Goal: Transaction & Acquisition: Purchase product/service

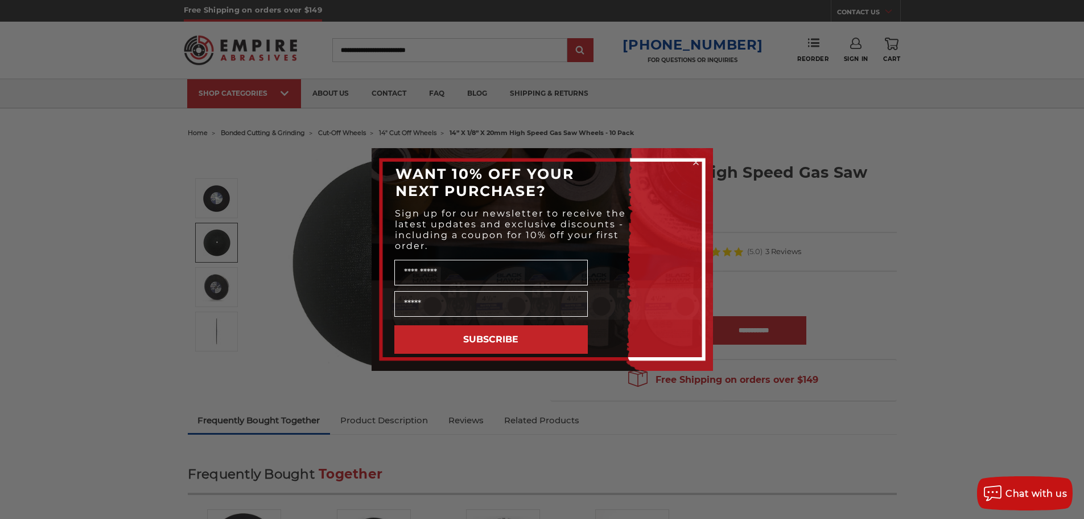
click at [960, 212] on div "Close dialog WANT 10% OFF YOUR NEXT PURCHASE? Sign up for our newsletter to rec…" at bounding box center [542, 259] width 1084 height 519
click at [694, 158] on circle "Close dialog" at bounding box center [695, 162] width 11 height 11
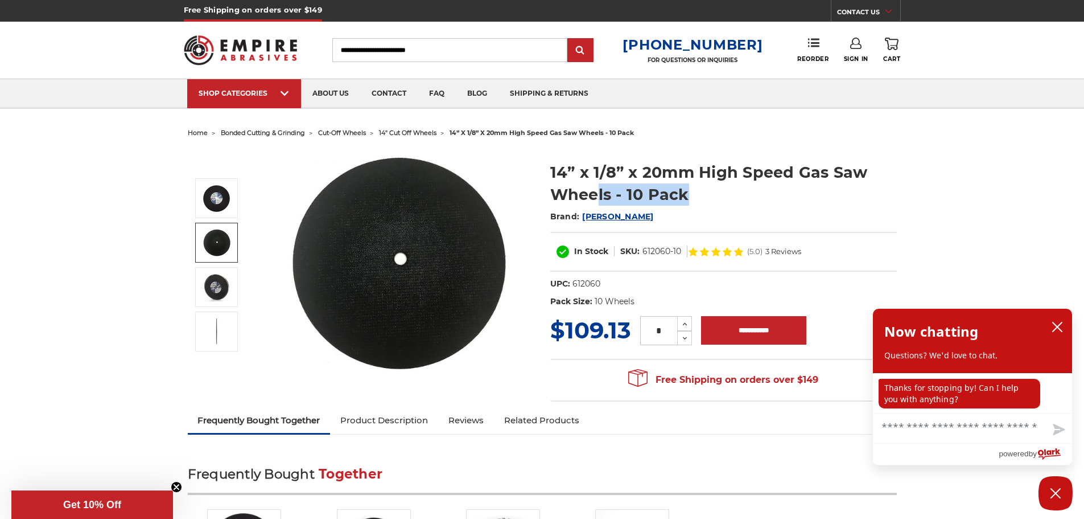
drag, startPoint x: 702, startPoint y: 196, endPoint x: 598, endPoint y: 191, distance: 103.7
click at [598, 191] on h1 "14” x 1/8” x 20mm High Speed Gas Saw Wheels - 10 Pack" at bounding box center [723, 183] width 347 height 44
click at [587, 197] on h1 "14” x 1/8” x 20mm High Speed Gas Saw Wheels - 10 Pack" at bounding box center [723, 183] width 347 height 44
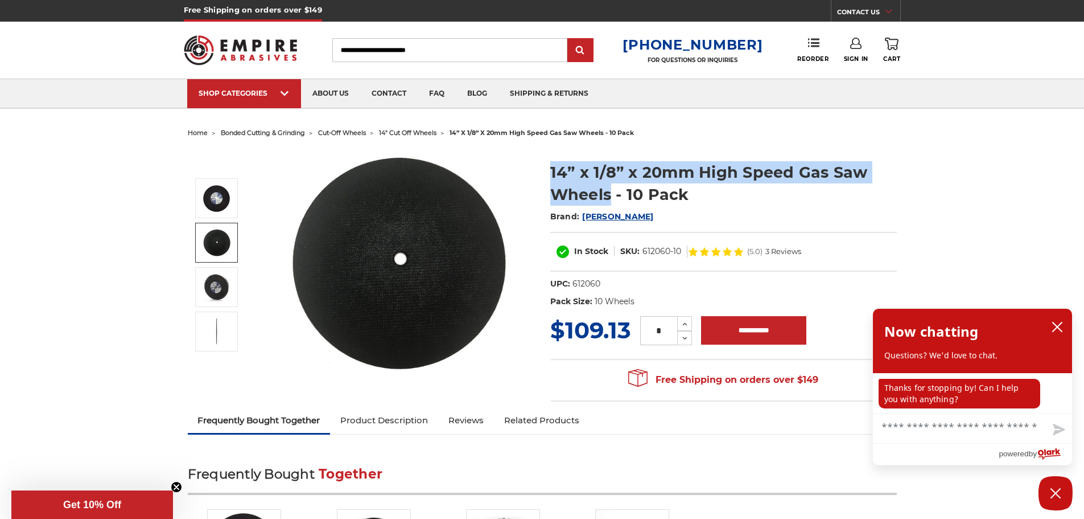
drag, startPoint x: 613, startPoint y: 194, endPoint x: 538, endPoint y: 170, distance: 78.3
click at [538, 170] on div "14” x 1/8” x 20mm High Speed Gas Saw Wheels - 10 Pack Brand: [PERSON_NAME] SKU:" at bounding box center [542, 274] width 725 height 266
copy div "14” x 1/8” x 20mm High Speed Gas Saw Wheels"
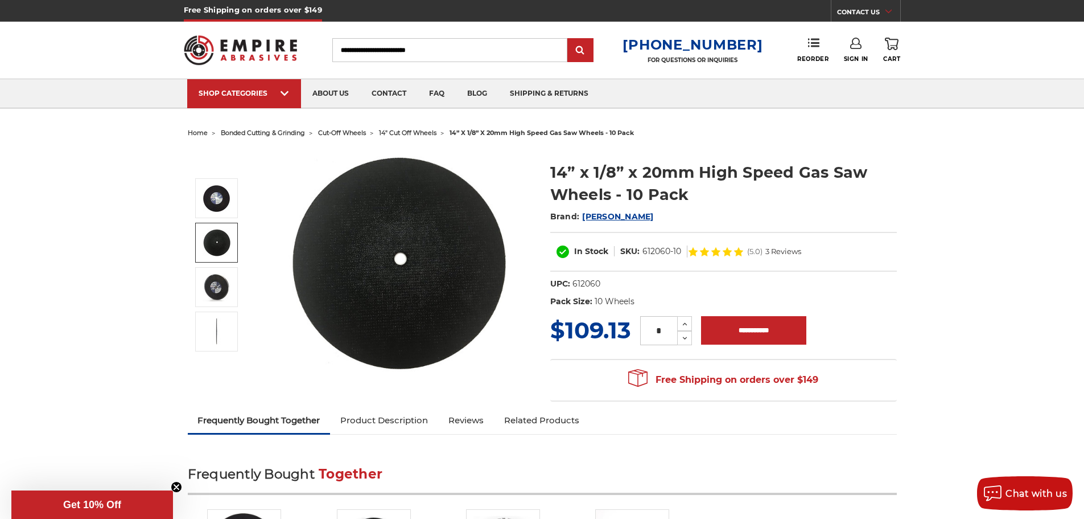
click at [786, 199] on h1 "14” x 1/8” x 20mm High Speed Gas Saw Wheels - 10 Pack" at bounding box center [723, 183] width 347 height 44
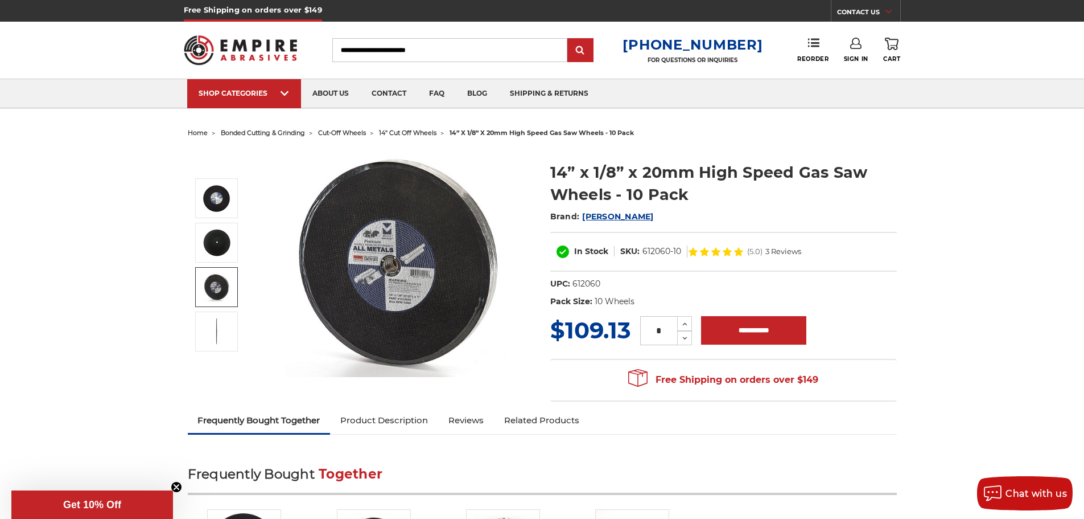
click at [221, 276] on img at bounding box center [217, 287] width 28 height 28
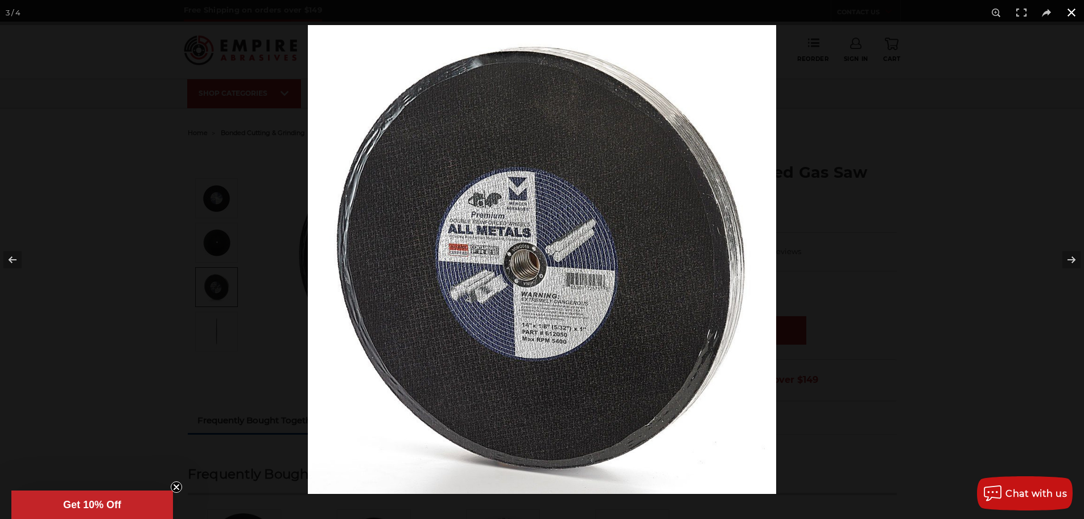
click at [1078, 13] on button at bounding box center [1071, 12] width 25 height 25
